Goal: Find contact information: Find contact information

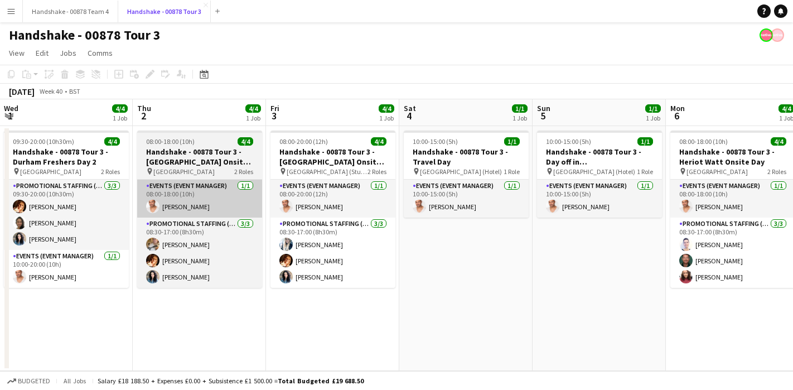
scroll to position [0, 417]
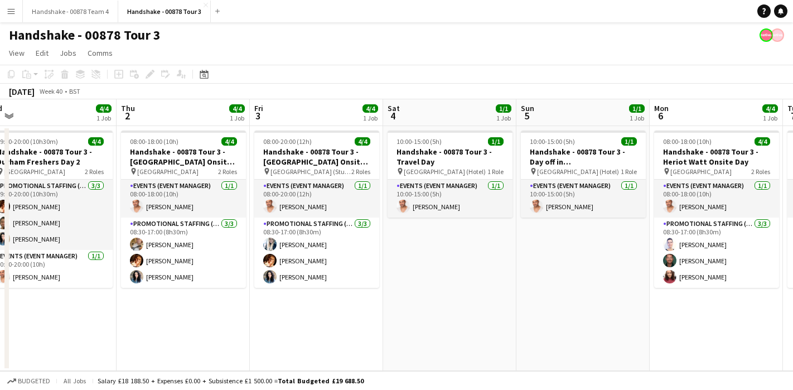
click at [418, 249] on app-date-cell "10:00-15:00 (5h) 1/1 Handshake - 00878 Tour 3 - Travel Day pin Edinburgh (Hotel…" at bounding box center [449, 248] width 133 height 245
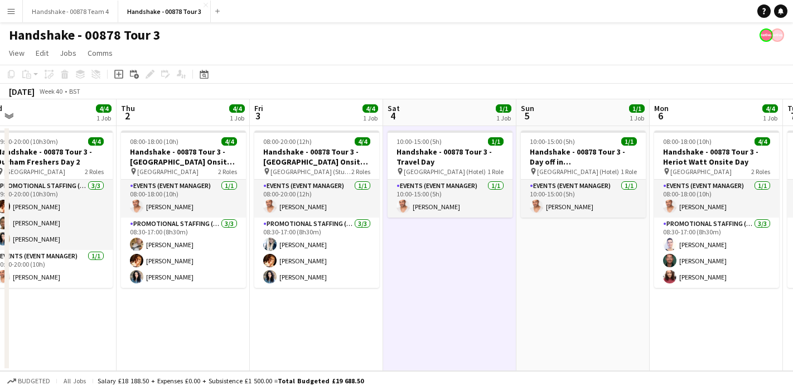
click at [461, 259] on app-date-cell "10:00-15:00 (5h) 1/1 Handshake - 00878 Tour 3 - Travel Day pin Edinburgh (Hotel…" at bounding box center [449, 248] width 133 height 245
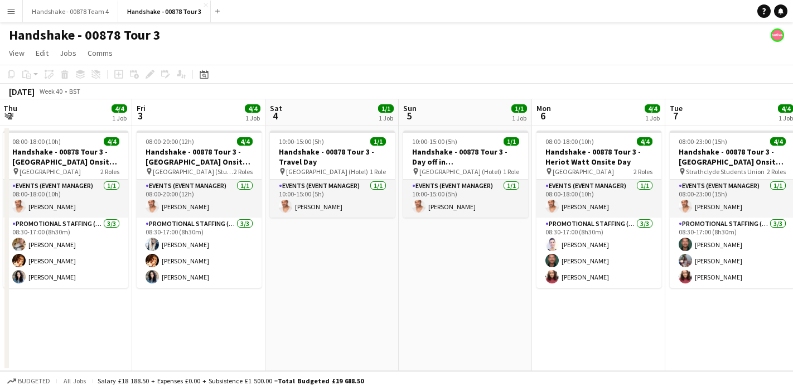
scroll to position [0, 242]
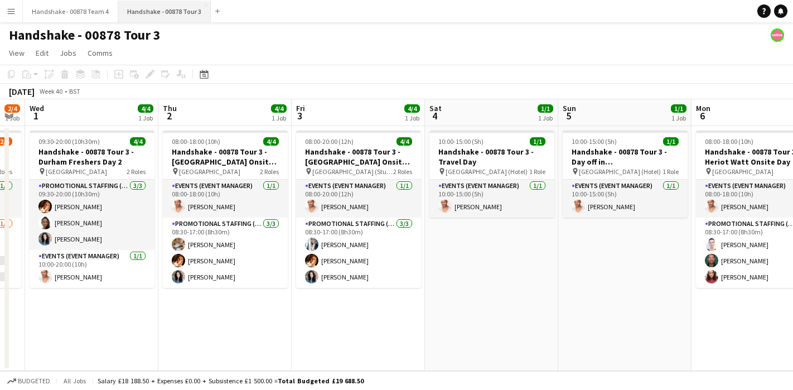
click at [198, 4] on button "Handshake - 00878 Tour 3 Close" at bounding box center [164, 12] width 93 height 22
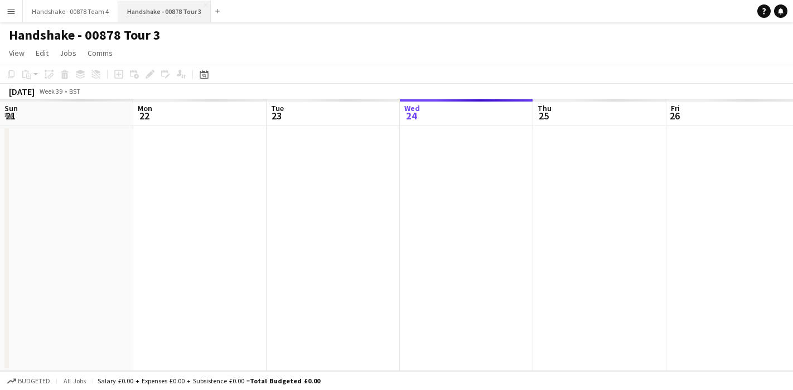
scroll to position [0, 267]
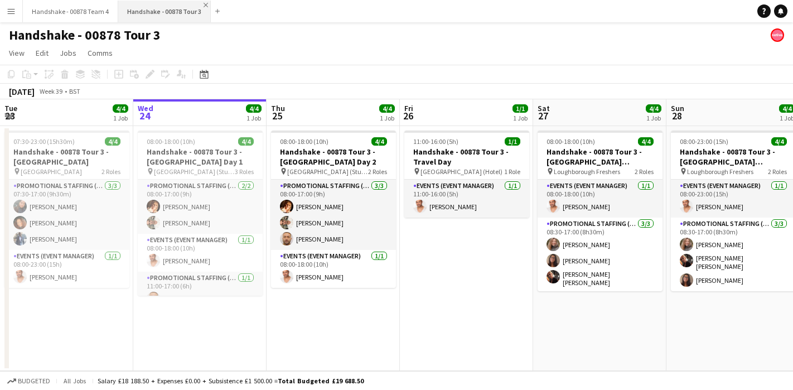
click at [204, 6] on app-icon "Close" at bounding box center [206, 5] width 4 height 4
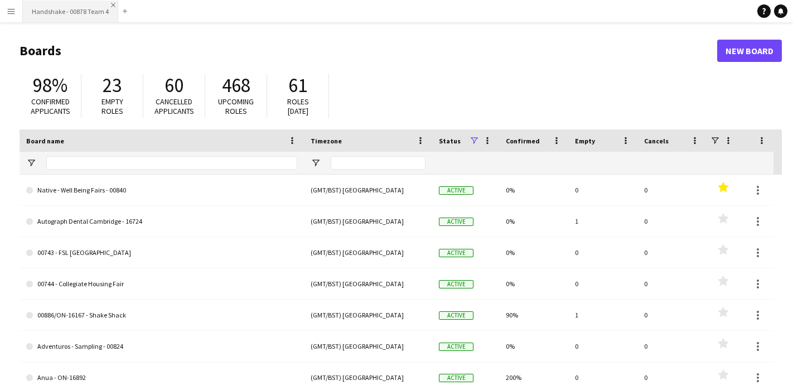
click at [111, 5] on app-icon "Close" at bounding box center [113, 5] width 4 height 4
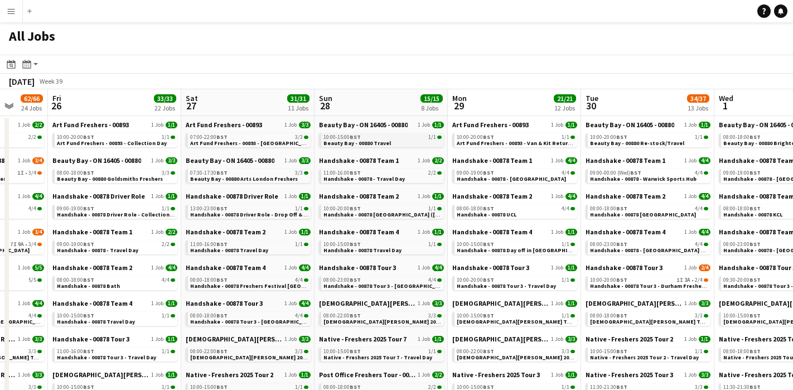
click at [366, 140] on span "Beauty Bay - 00880 Travel" at bounding box center [356, 142] width 67 height 7
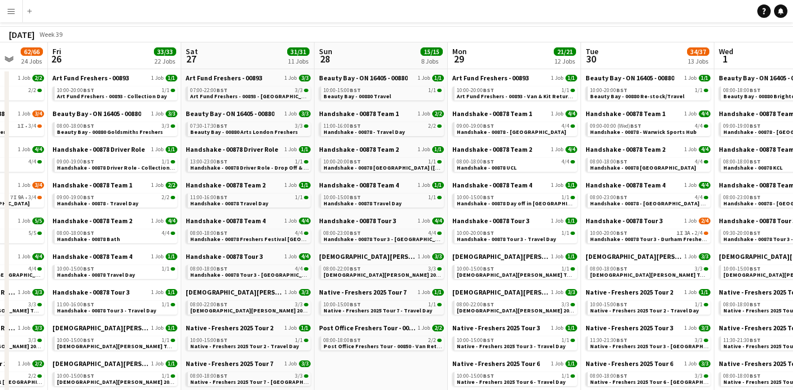
scroll to position [58, 0]
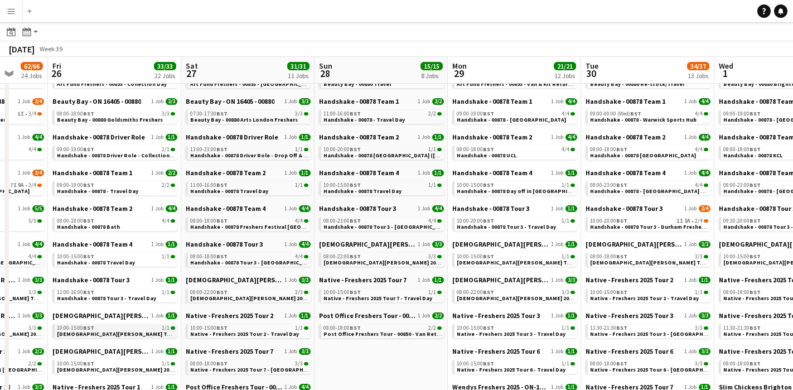
click at [126, 334] on span "[DEMOGRAPHIC_DATA][PERSON_NAME] Tour 1 - 00848 - Travel Day" at bounding box center [144, 333] width 175 height 7
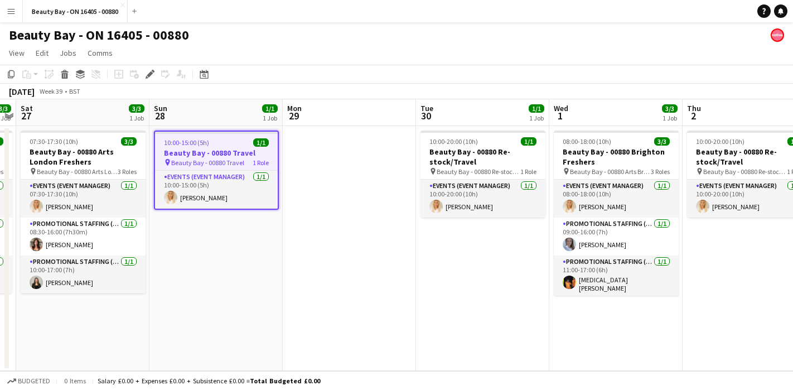
click at [263, 213] on app-date-cell "10:00-15:00 (5h) 1/1 Beauty Bay - 00880 Travel pin Beauty Bay - 00880 Travel 1 …" at bounding box center [215, 248] width 133 height 245
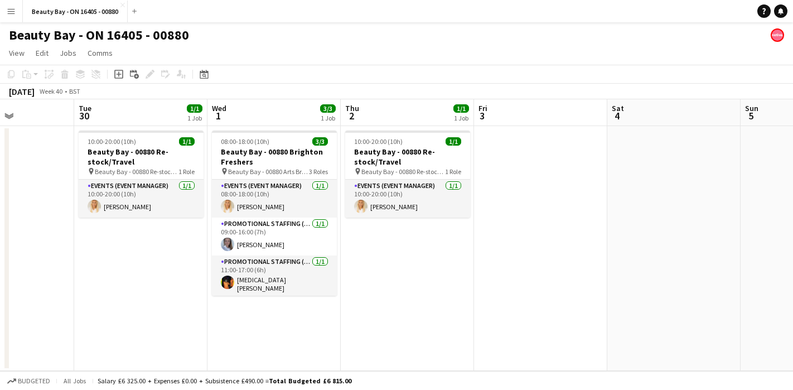
scroll to position [0, 413]
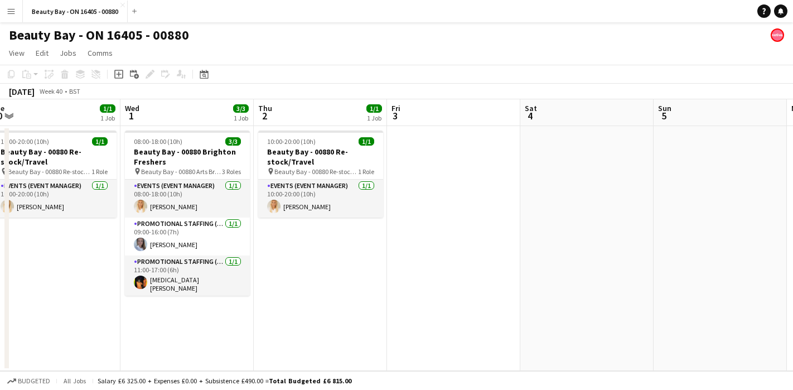
click at [414, 206] on app-date-cell at bounding box center [453, 248] width 133 height 245
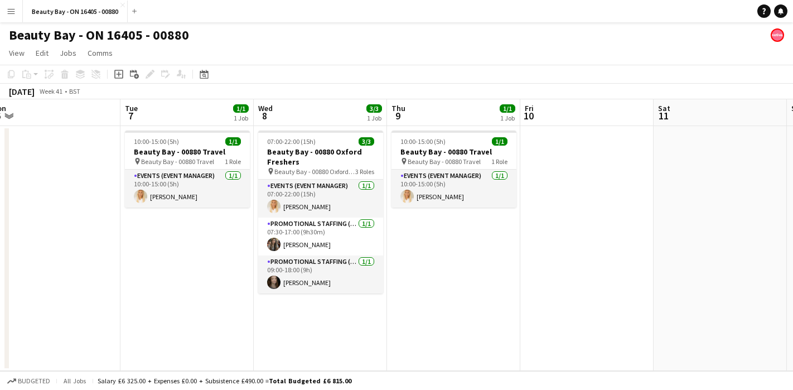
scroll to position [0, 412]
click at [562, 287] on app-date-cell at bounding box center [587, 248] width 133 height 245
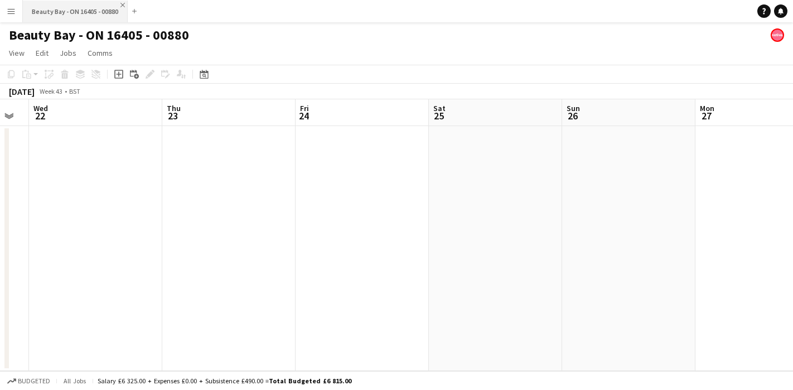
scroll to position [0, 373]
drag, startPoint x: 433, startPoint y: 196, endPoint x: 447, endPoint y: 124, distance: 73.2
click at [447, 124] on div "Sun 19 Mon 20 Tue 21 Wed 22 Thu 23 Fri 24 Sat 25 Sun 26 Mon 27 Tue 28 Wed 29" at bounding box center [360, 235] width 1466 height 272
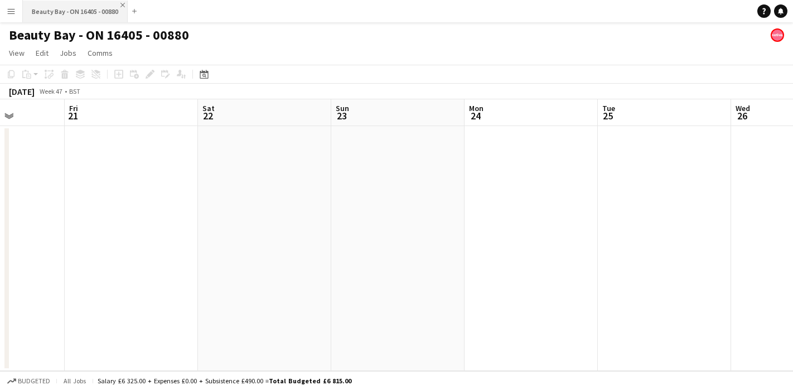
click at [124, 4] on app-icon "Close" at bounding box center [122, 5] width 4 height 4
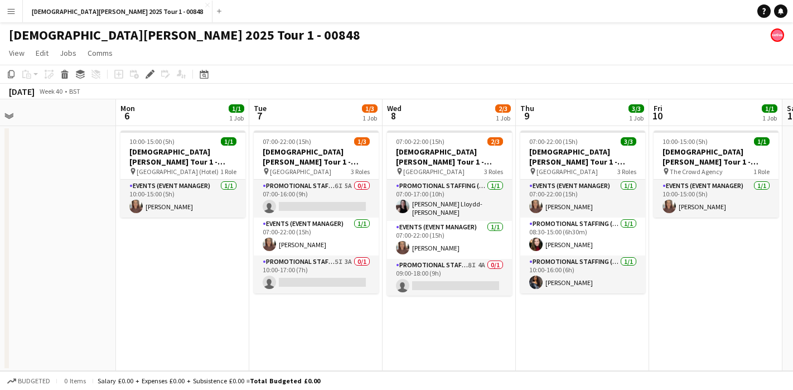
scroll to position [0, 448]
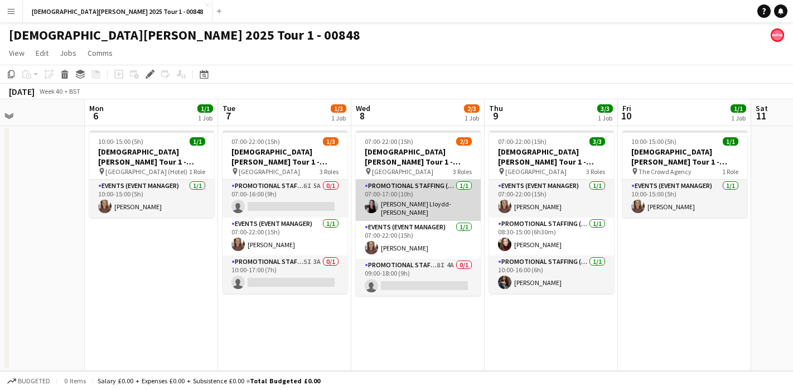
click at [369, 209] on app-user-avatar at bounding box center [371, 206] width 13 height 13
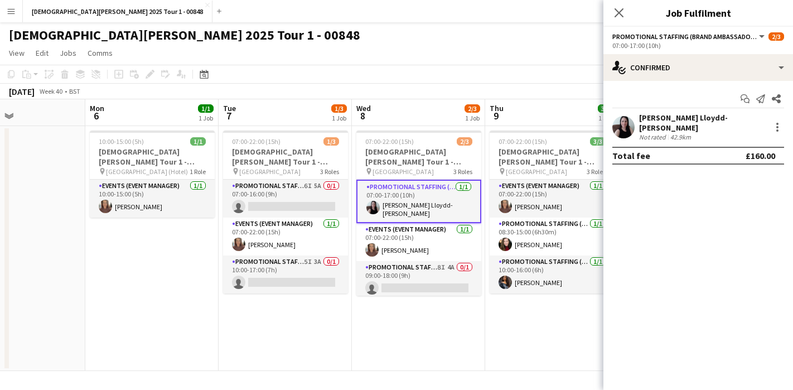
click at [625, 123] on app-user-avatar at bounding box center [623, 127] width 22 height 22
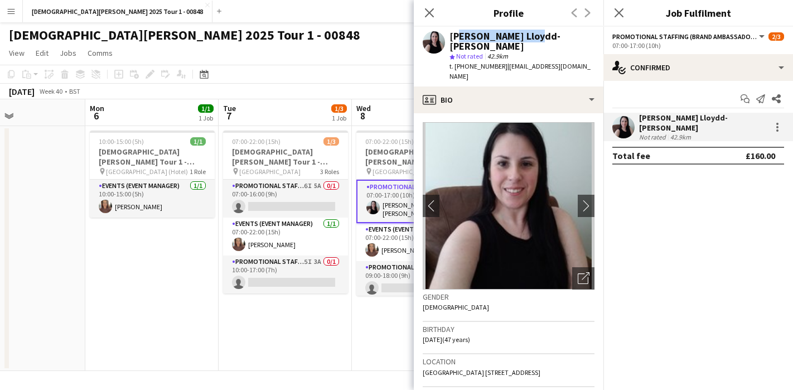
drag, startPoint x: 530, startPoint y: 37, endPoint x: 453, endPoint y: 39, distance: 77.5
click at [453, 39] on div "Gina Lloydd-Jones" at bounding box center [522, 41] width 145 height 20
click at [510, 52] on span "42.9km" at bounding box center [497, 56] width 25 height 8
drag, startPoint x: 527, startPoint y: 38, endPoint x: 447, endPoint y: 37, distance: 80.3
click at [447, 37] on div "Gina Lloydd-Jones star Not rated 42.9km t. +447837420990 | sirxanthia@hotmail.c…" at bounding box center [509, 57] width 190 height 60
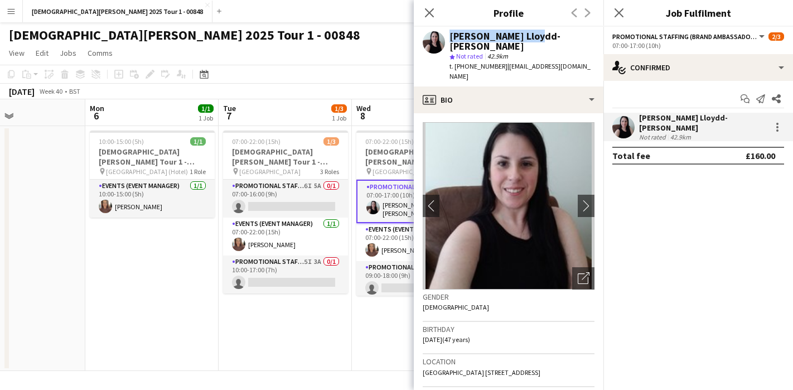
copy div "Gina Lloydd-Jones"
drag, startPoint x: 500, startPoint y: 56, endPoint x: 456, endPoint y: 59, distance: 44.2
click at [456, 61] on div "t. +447837420990 | sirxanthia@hotmail.com" at bounding box center [522, 71] width 145 height 20
copy span "+447837420990"
drag, startPoint x: 578, startPoint y: 52, endPoint x: 503, endPoint y: 59, distance: 76.1
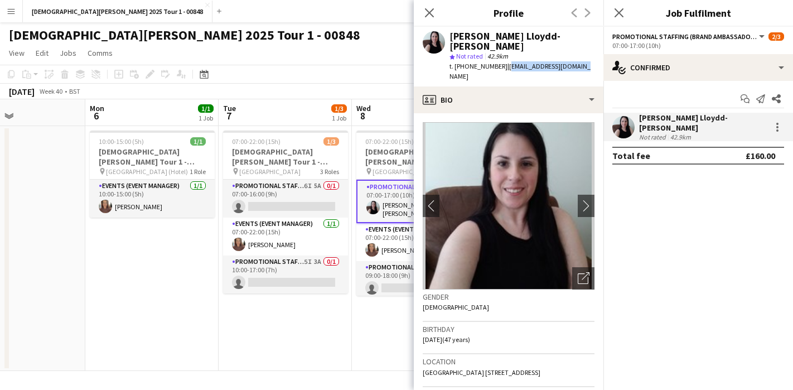
click at [503, 59] on div "Gina Lloydd-Jones star Not rated 42.9km t. +447837420990 | sirxanthia@hotmail.c…" at bounding box center [509, 57] width 190 height 60
copy span "sirxanthia@hotmail.com"
click at [389, 40] on div "[DEMOGRAPHIC_DATA][PERSON_NAME] 2025 Tour 1 - 00848" at bounding box center [396, 32] width 793 height 21
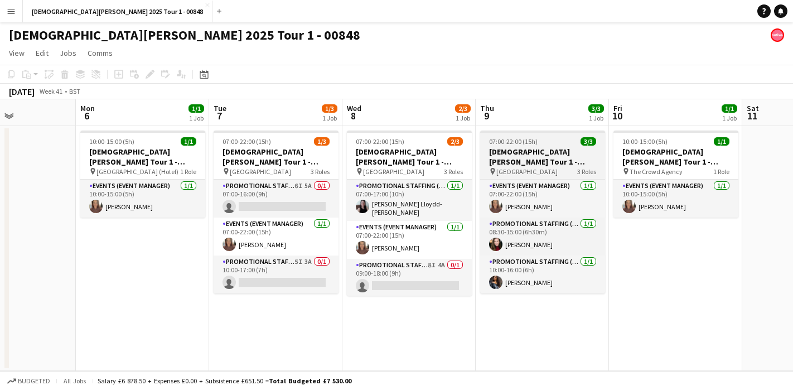
scroll to position [0, 329]
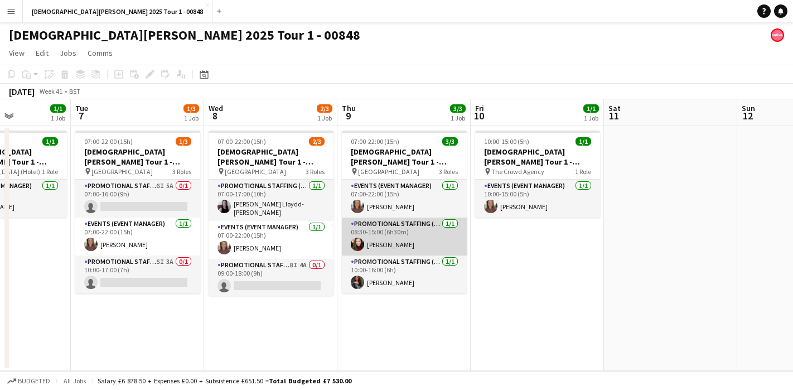
click at [356, 242] on app-user-avatar at bounding box center [357, 244] width 13 height 13
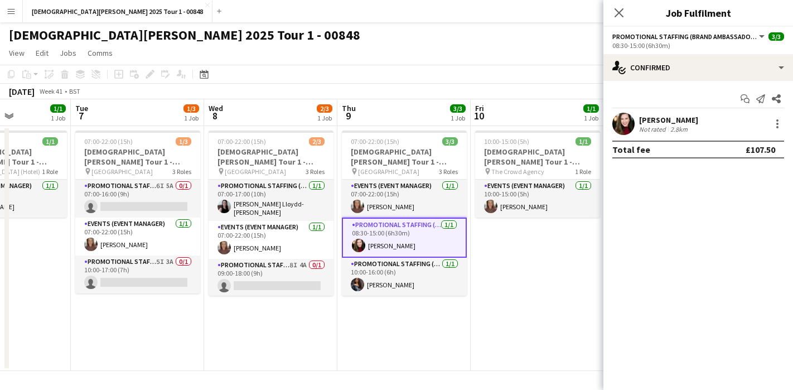
click at [626, 122] on app-user-avatar at bounding box center [623, 124] width 22 height 22
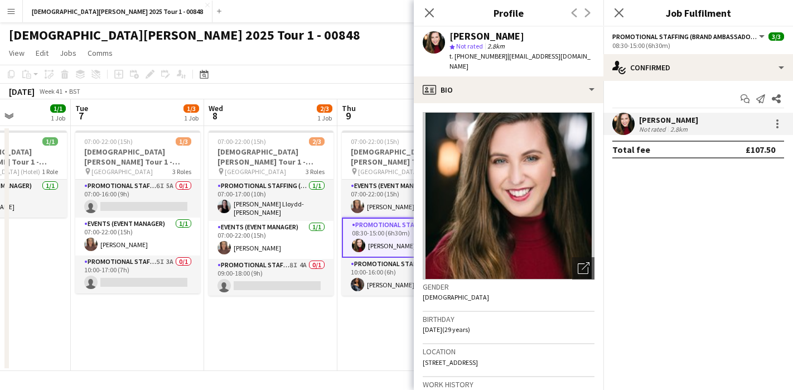
drag, startPoint x: 477, startPoint y: 36, endPoint x: 451, endPoint y: 36, distance: 26.8
click at [451, 36] on div "Melanie Severn" at bounding box center [522, 36] width 145 height 10
copy div "Melanie Severn"
drag, startPoint x: 498, startPoint y: 60, endPoint x: 455, endPoint y: 61, distance: 42.4
click at [455, 61] on div "Melanie Severn star Not rated 2.8km t. +447754149349 | petaledrose@hotmail.com" at bounding box center [509, 52] width 190 height 50
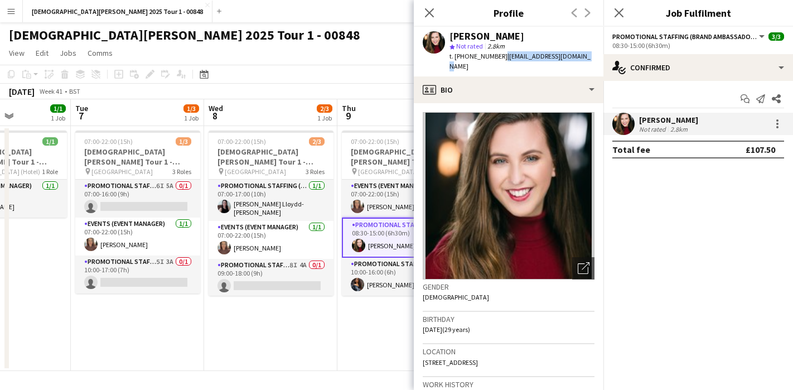
click at [455, 61] on div "Melanie Severn star Not rated 2.8km t. +447754149349 | petaledrose@hotmail.com" at bounding box center [509, 52] width 190 height 50
drag, startPoint x: 496, startPoint y: 59, endPoint x: 462, endPoint y: 59, distance: 33.5
click at [462, 59] on span "t. +447754149349" at bounding box center [479, 56] width 58 height 8
click at [469, 59] on span "t. +447754149349" at bounding box center [479, 56] width 58 height 8
drag, startPoint x: 498, startPoint y: 58, endPoint x: 456, endPoint y: 59, distance: 41.3
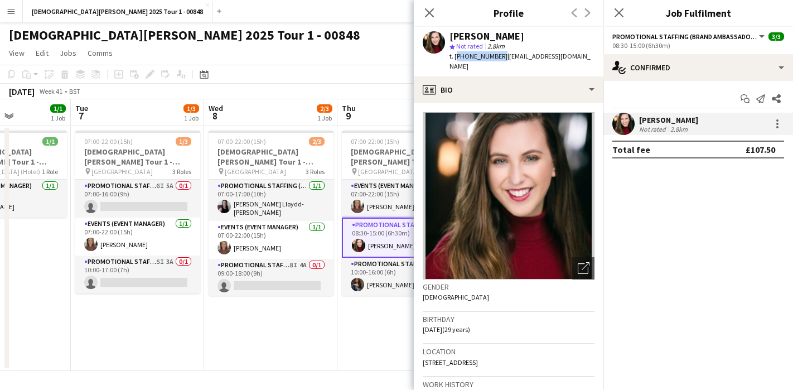
click at [456, 59] on span "t. +447754149349" at bounding box center [479, 56] width 58 height 8
copy span "+447754149349"
drag, startPoint x: 580, startPoint y: 56, endPoint x: 503, endPoint y: 58, distance: 76.4
click at [503, 58] on div "Melanie Severn star Not rated 2.8km t. +447754149349 | petaledrose@hotmail.com" at bounding box center [509, 52] width 190 height 50
copy span "petaledrose@hotmail.com"
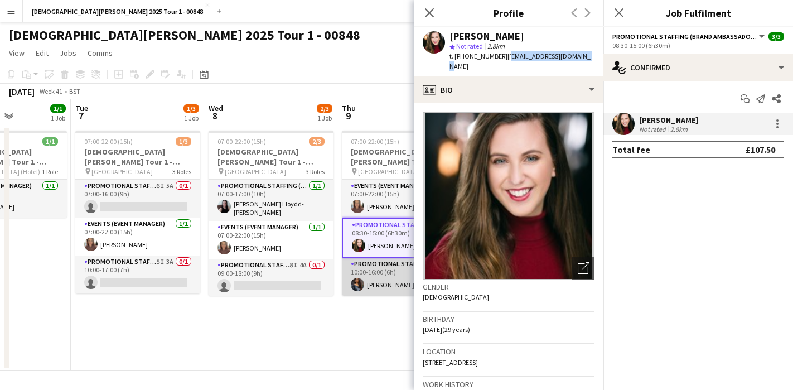
click at [361, 286] on app-user-avatar at bounding box center [357, 284] width 13 height 13
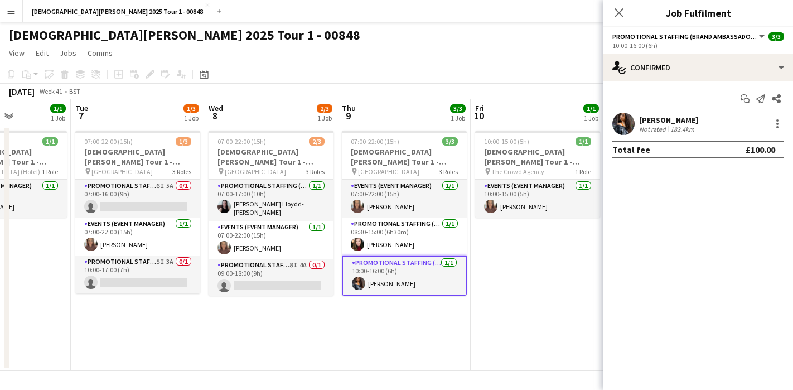
click at [631, 125] on app-user-avatar at bounding box center [623, 124] width 22 height 22
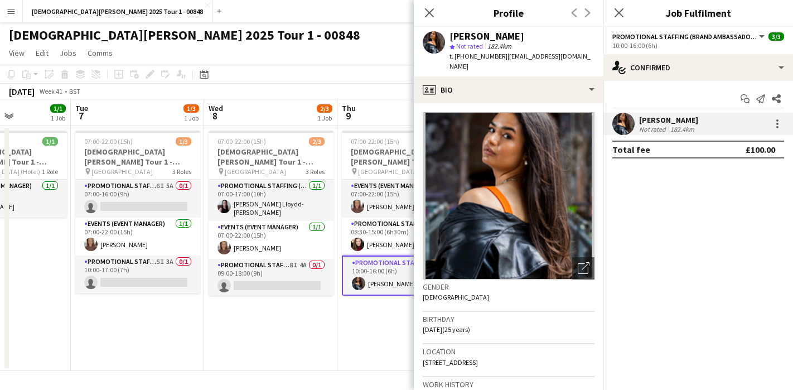
drag, startPoint x: 517, startPoint y: 40, endPoint x: 452, endPoint y: 40, distance: 65.3
click at [452, 40] on div "Alyssa Palmer" at bounding box center [522, 36] width 145 height 10
copy div "Alyssa Palmer"
drag, startPoint x: 498, startPoint y: 57, endPoint x: 455, endPoint y: 59, distance: 43.5
click at [455, 59] on span "t. +447896127405" at bounding box center [479, 56] width 58 height 8
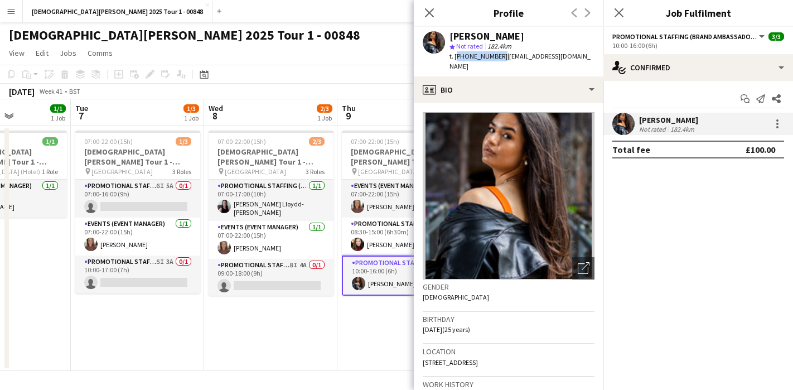
copy span "+447896127405"
drag, startPoint x: 595, startPoint y: 59, endPoint x: 504, endPoint y: 60, distance: 90.4
click at [504, 60] on div "Alyssa Palmer star Not rated 182.4km t. +447896127405 | mgmt@alyssapalmermusic.…" at bounding box center [509, 52] width 190 height 50
copy span "mgmt@alyssapalmermusic.com"
click at [423, 11] on app-icon "Close pop-in" at bounding box center [430, 13] width 16 height 16
